Goal: Task Accomplishment & Management: Manage account settings

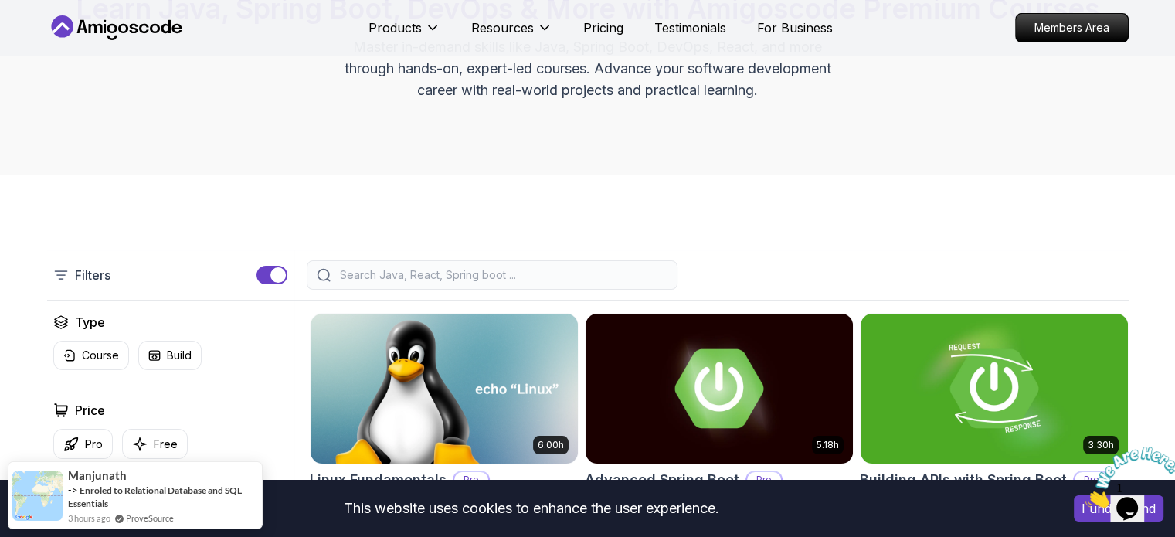
scroll to position [376, 0]
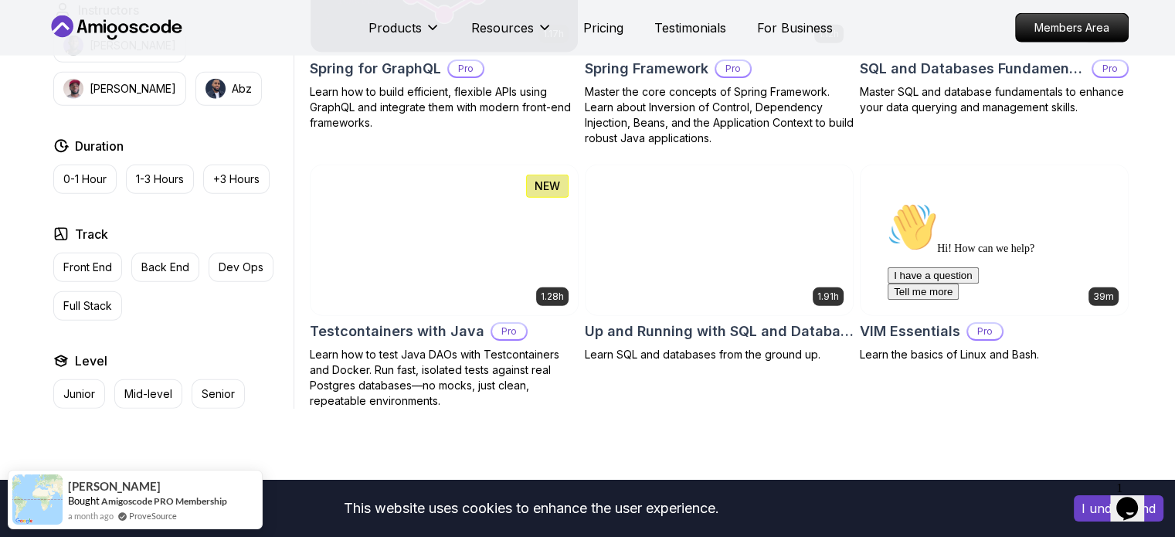
scroll to position [4028, 0]
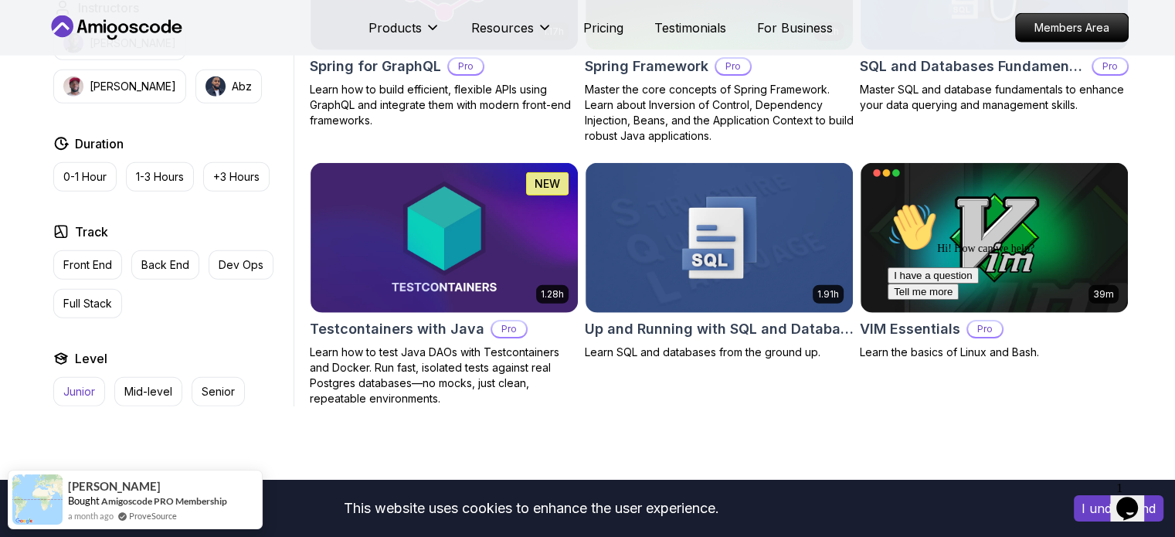
click at [87, 384] on button "Junior" at bounding box center [79, 391] width 52 height 29
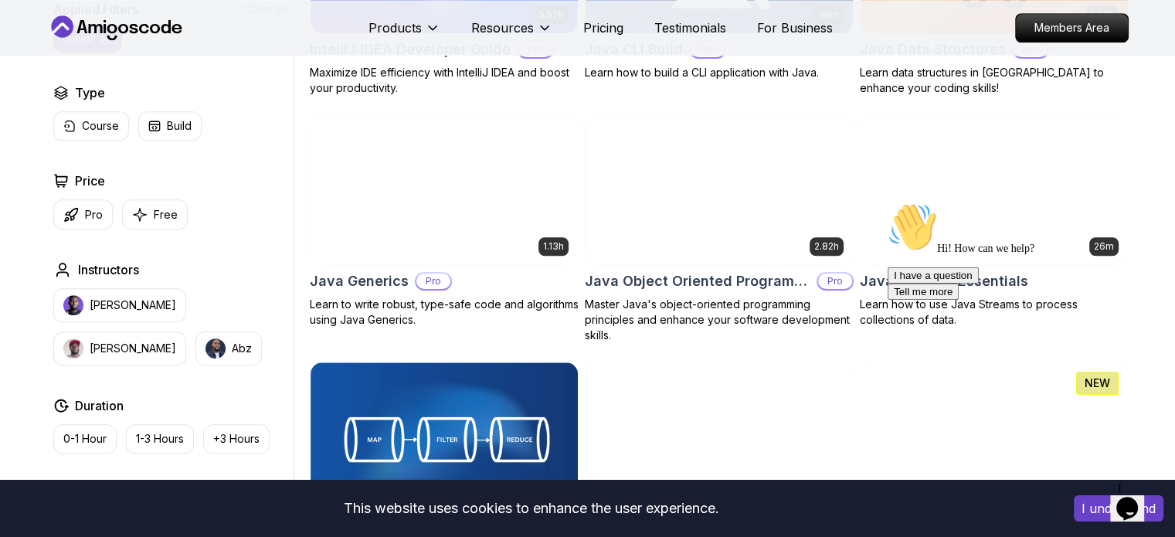
scroll to position [1346, 0]
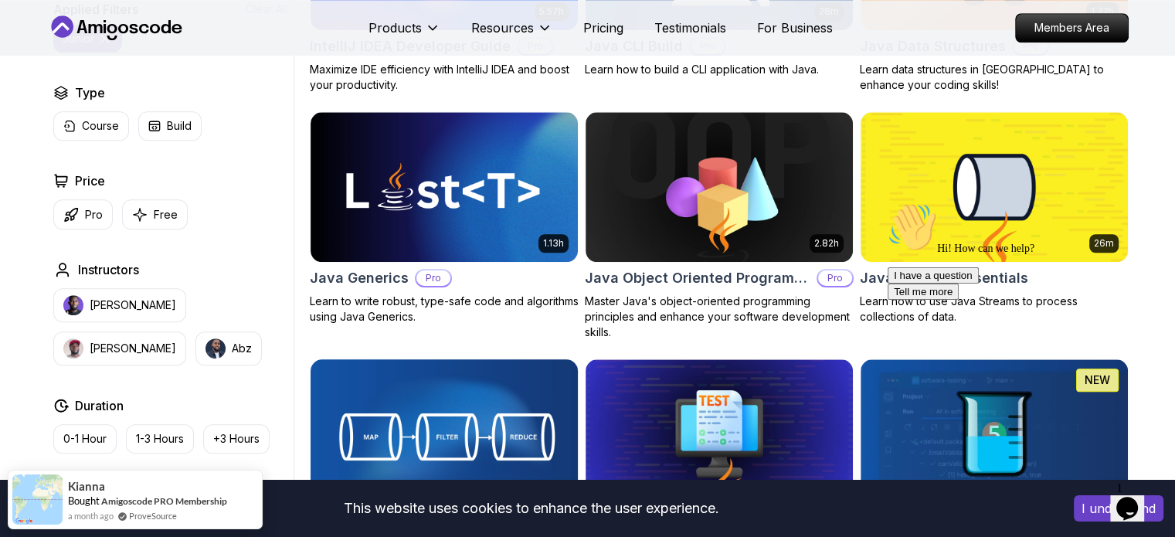
drag, startPoint x: 138, startPoint y: 439, endPoint x: 340, endPoint y: 372, distance: 213.3
click at [340, 372] on div "Applied Filters Clear All junior Type Course Build Price Pro Free Instructors N…" at bounding box center [588, 458] width 1082 height 2664
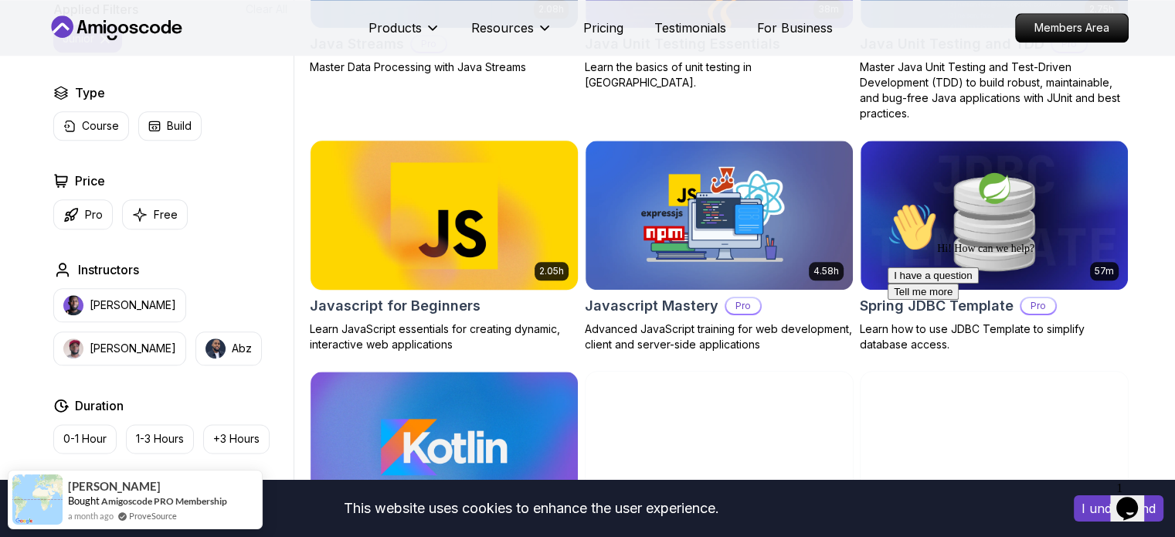
scroll to position [1832, 0]
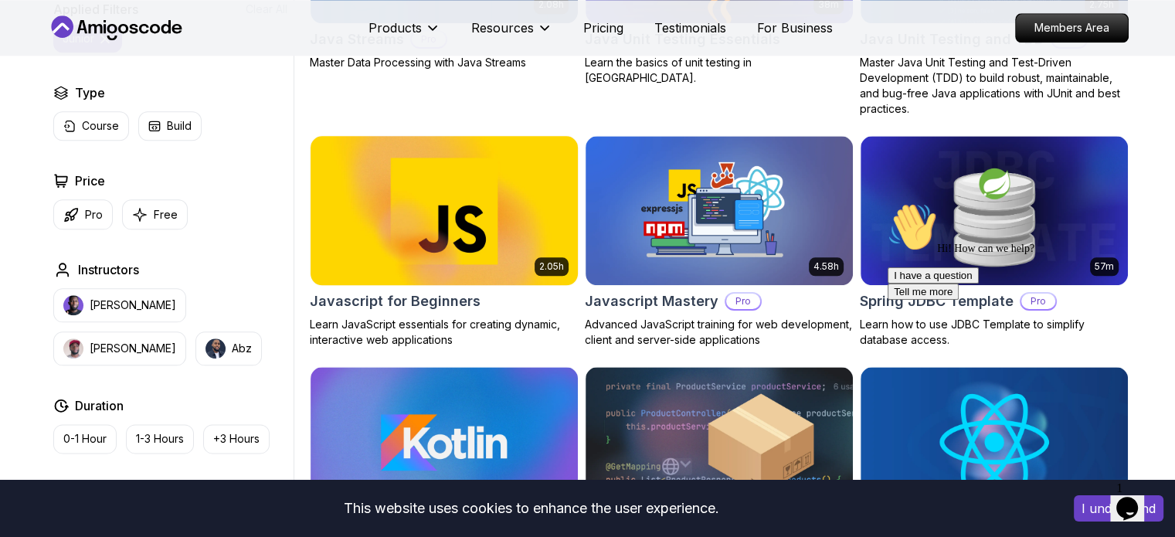
click at [430, 305] on h2 "Javascript for Beginners" at bounding box center [395, 301] width 171 height 22
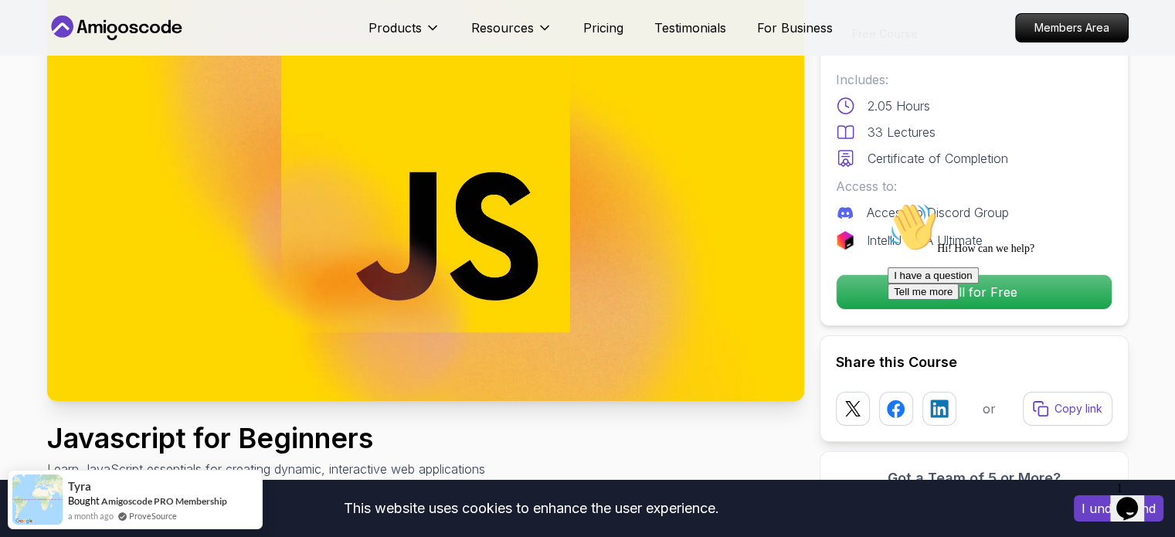
scroll to position [141, 0]
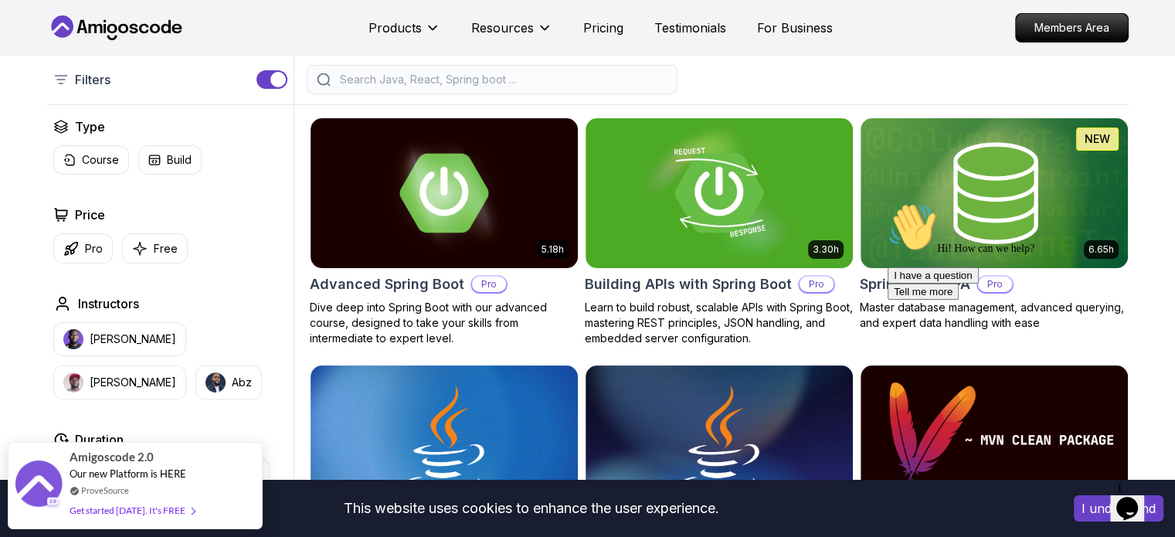
scroll to position [376, 0]
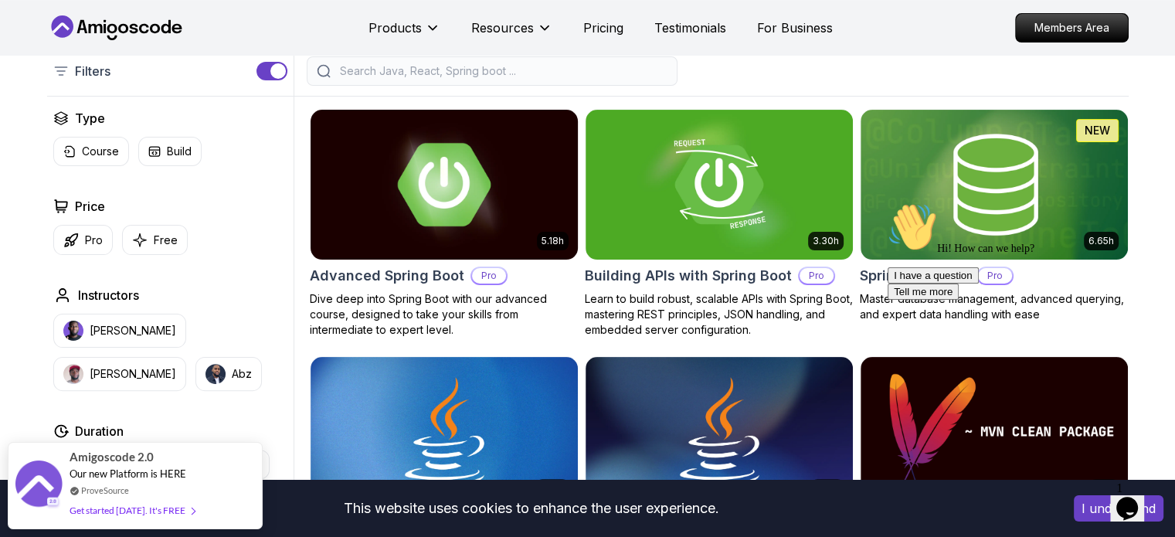
click at [477, 164] on img at bounding box center [444, 184] width 280 height 157
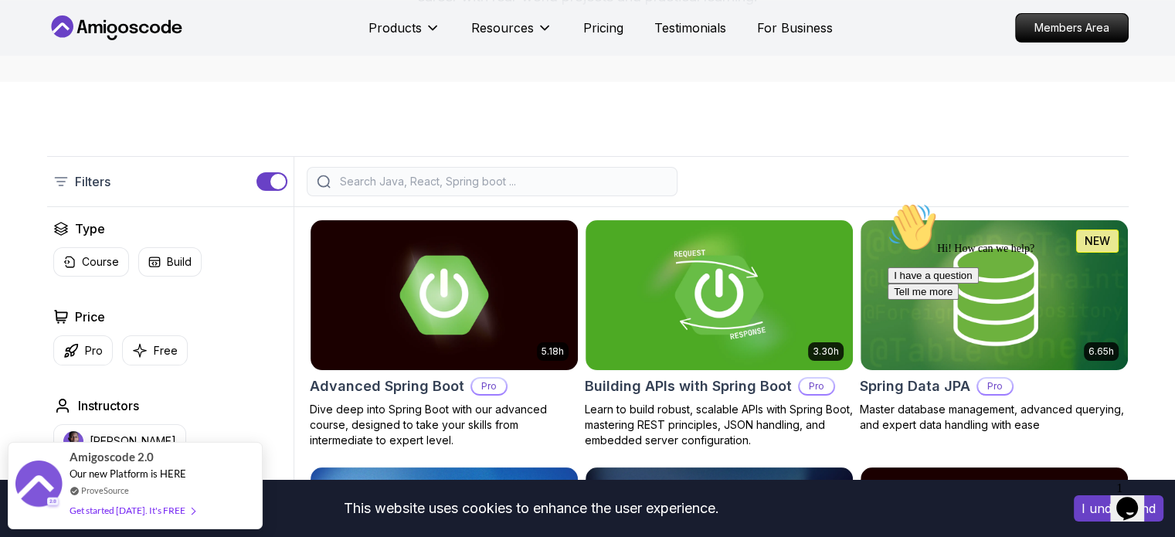
scroll to position [241, 0]
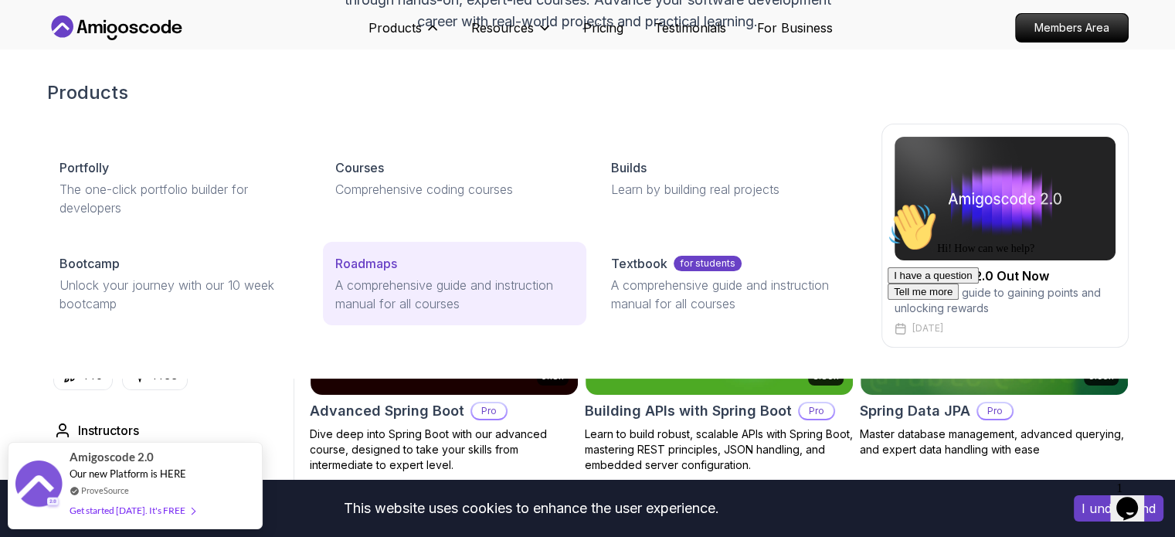
click at [391, 264] on p "Roadmaps" at bounding box center [366, 263] width 62 height 19
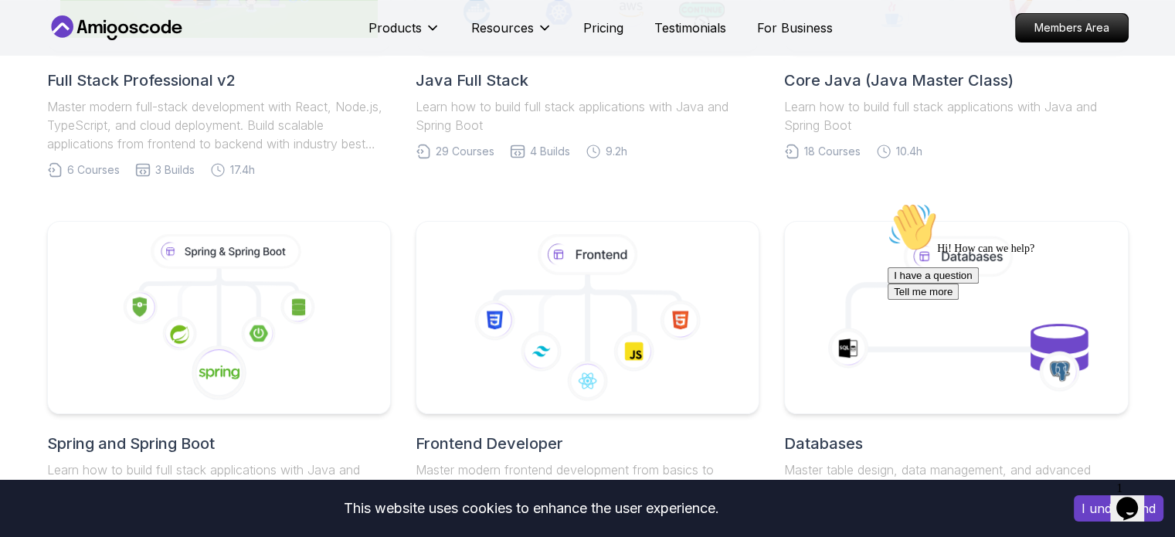
scroll to position [590, 0]
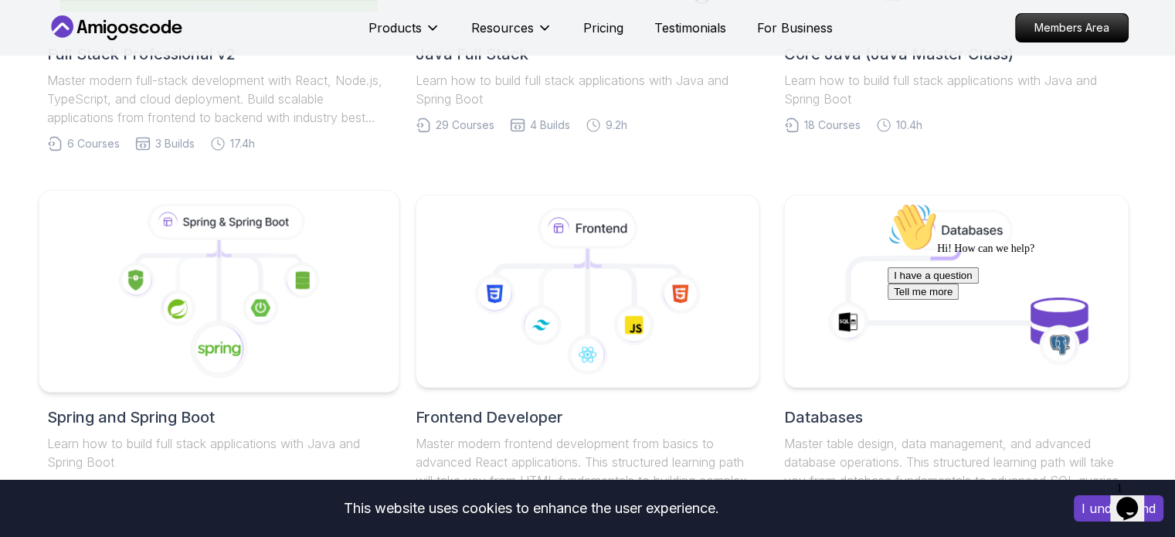
click at [334, 294] on icon at bounding box center [219, 291] width 334 height 175
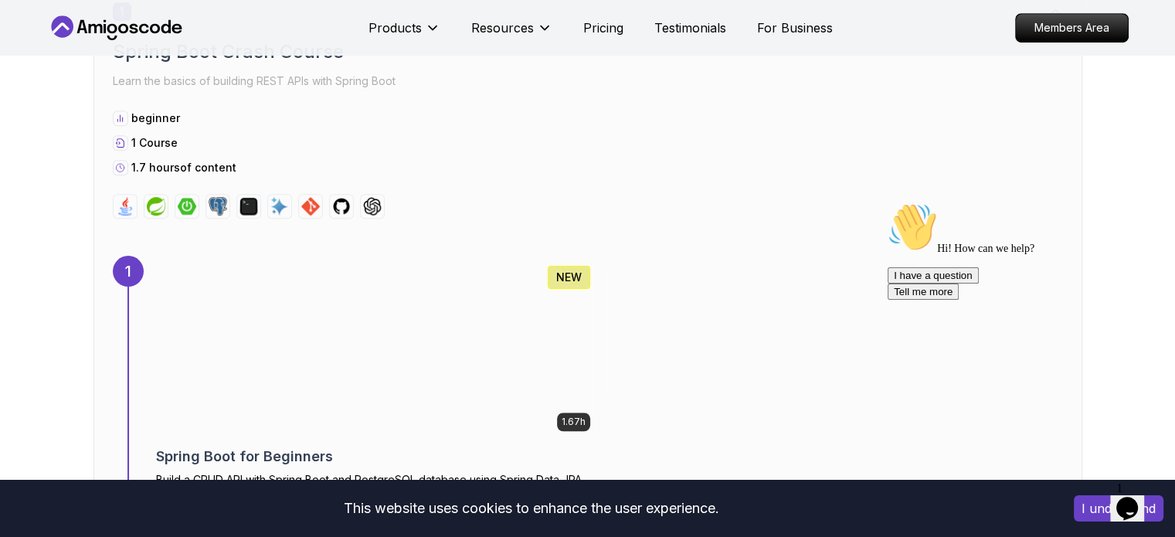
scroll to position [990, 0]
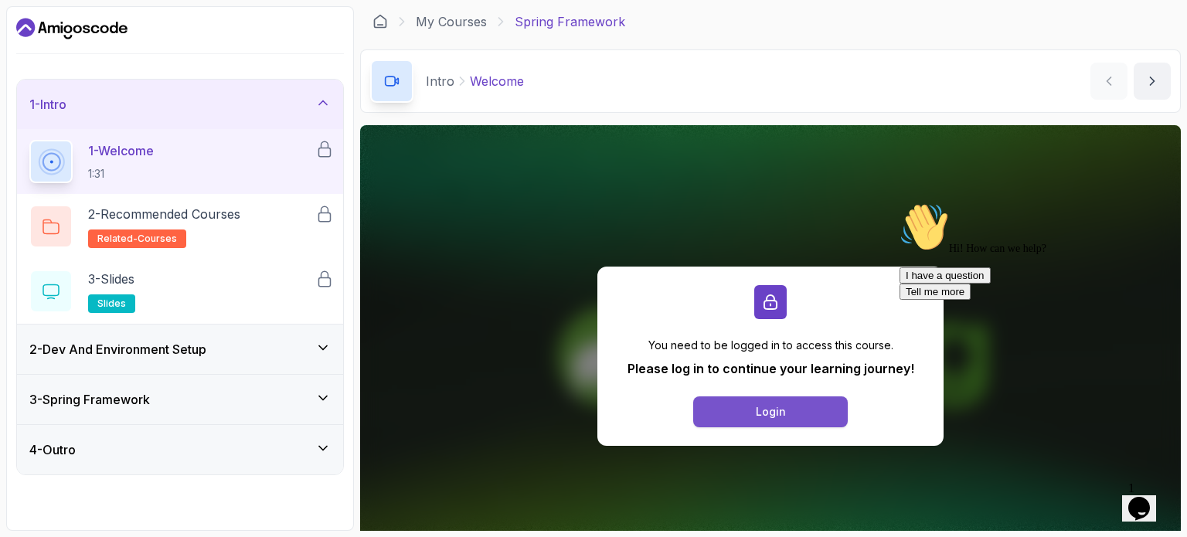
click at [766, 408] on div "Login" at bounding box center [771, 411] width 30 height 15
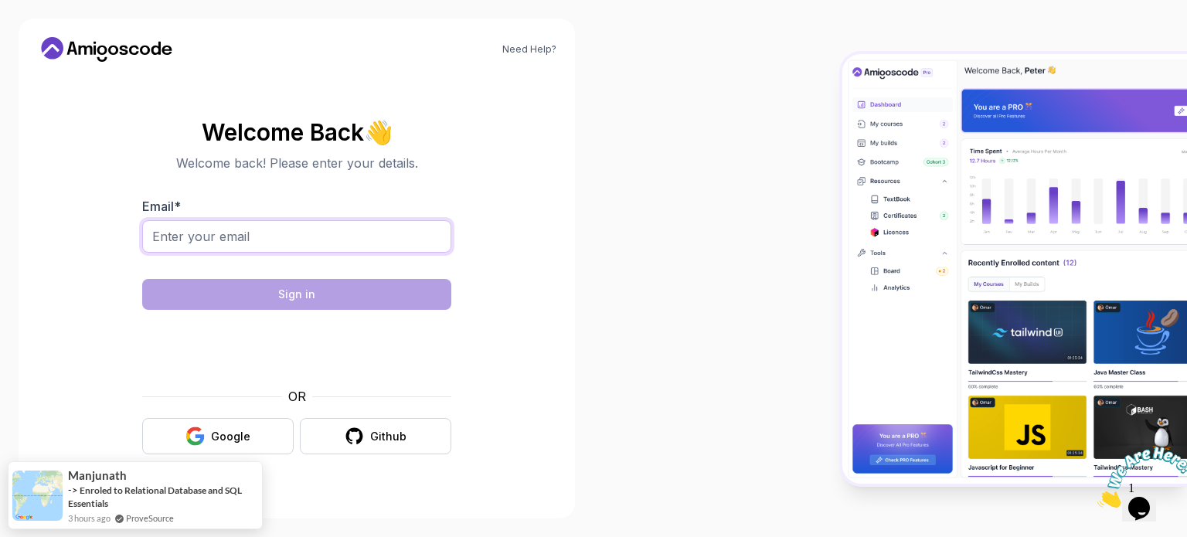
click at [275, 232] on input "Email *" at bounding box center [296, 236] width 309 height 32
type input "[EMAIL_ADDRESS][DOMAIN_NAME]"
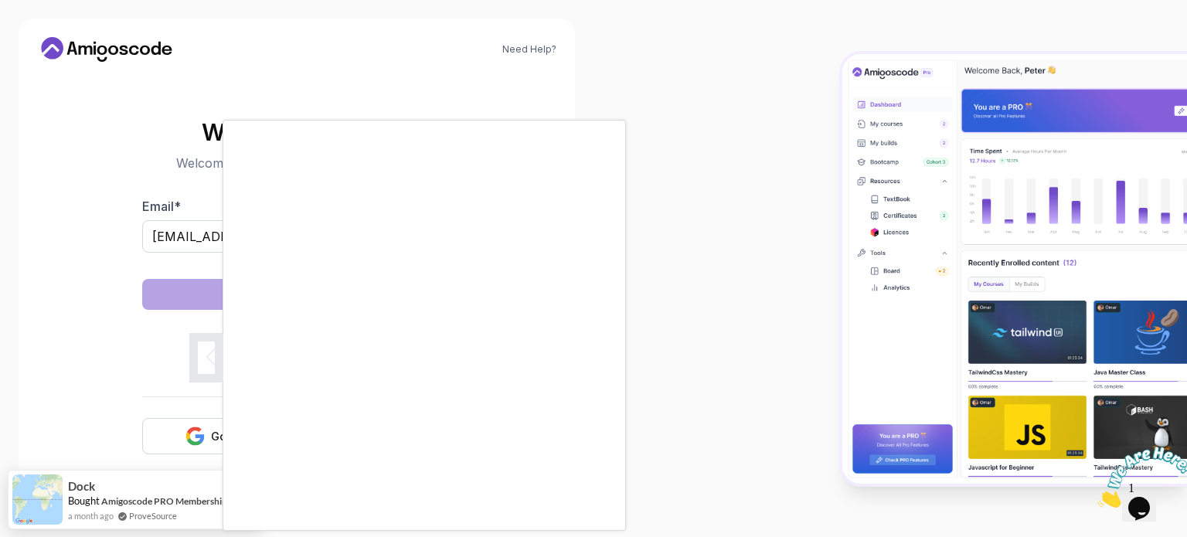
click at [819, 146] on body "Need Help? Welcome Back 👋 Welcome back! Please enter your details. Email * [EMA…" at bounding box center [593, 268] width 1187 height 537
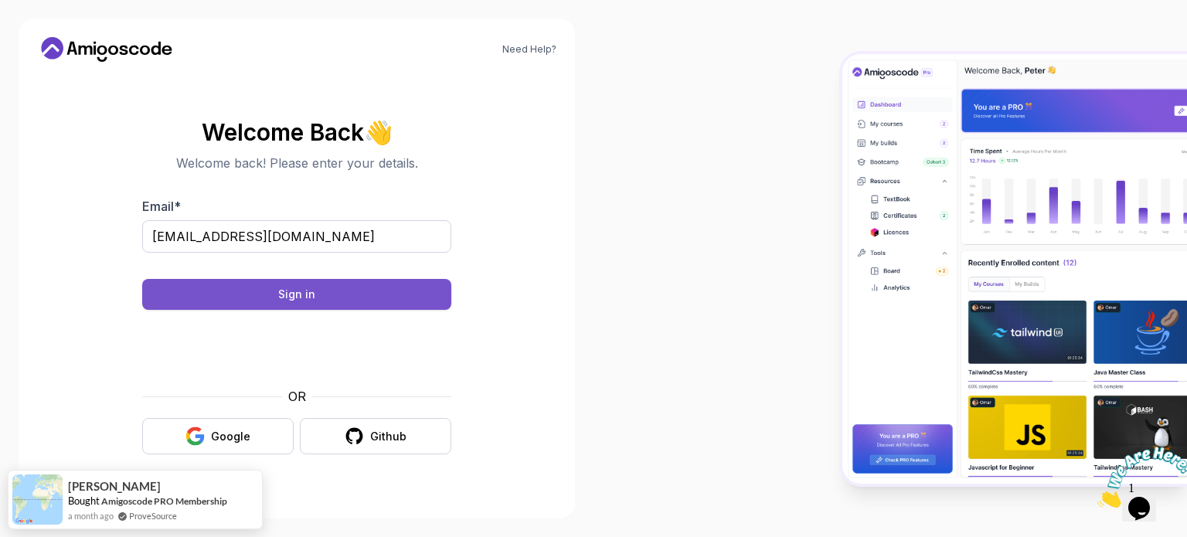
click at [368, 290] on button "Sign in" at bounding box center [296, 294] width 309 height 31
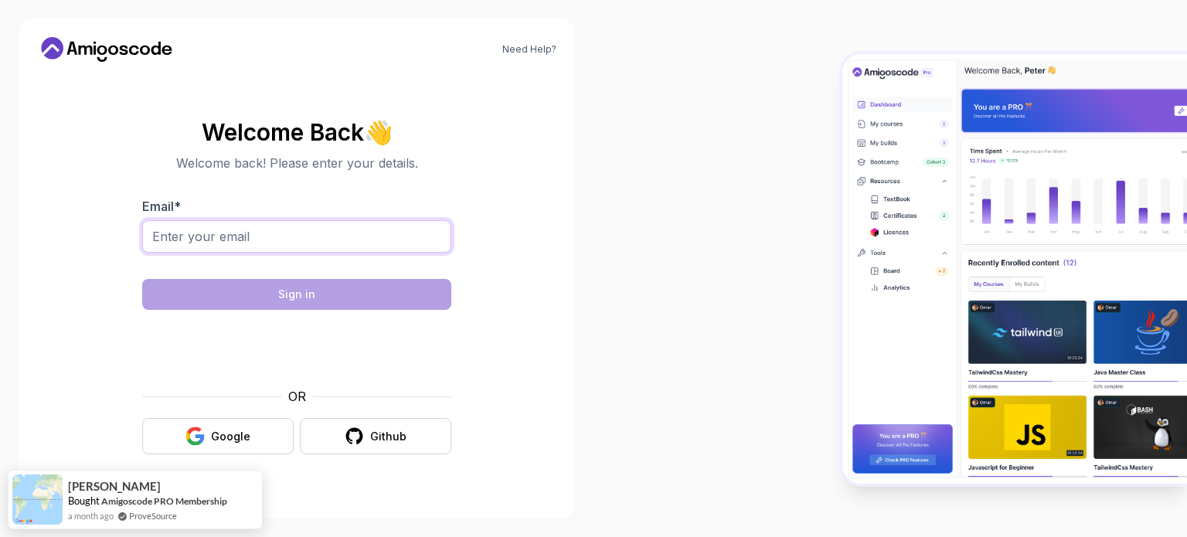
click at [342, 223] on input "Email *" at bounding box center [296, 236] width 309 height 32
type input "[EMAIL_ADDRESS][DOMAIN_NAME]"
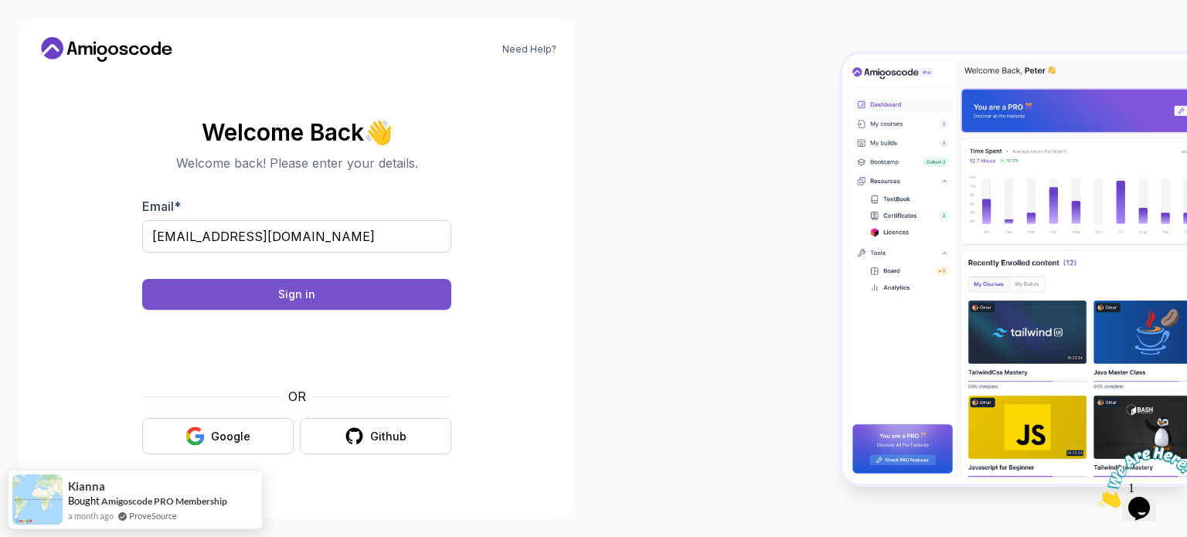
click at [378, 293] on button "Sign in" at bounding box center [296, 294] width 309 height 31
